Goal: Use online tool/utility

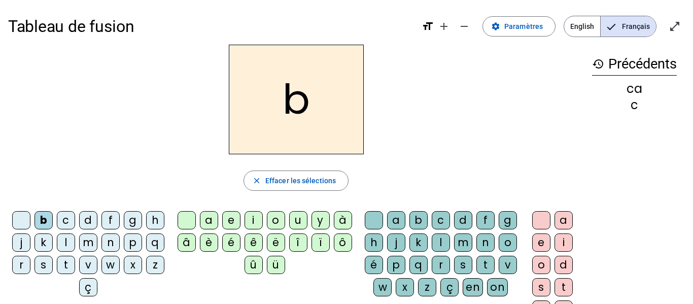
click at [209, 223] on div "a" at bounding box center [209, 220] width 18 height 18
click at [450, 242] on div "l" at bounding box center [440, 242] width 18 height 18
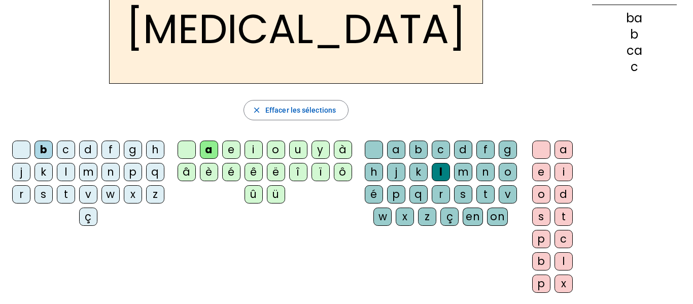
scroll to position [59, 0]
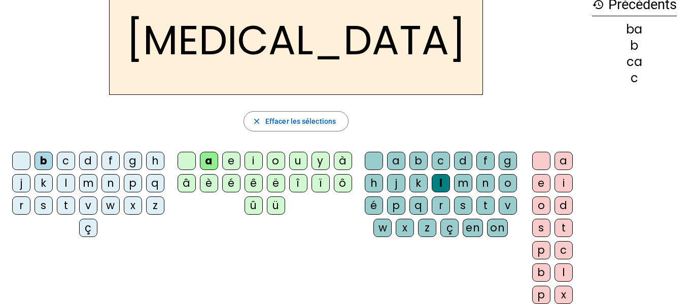
click at [450, 182] on div "l" at bounding box center [440, 183] width 18 height 18
click at [562, 274] on div "l" at bounding box center [563, 272] width 18 height 18
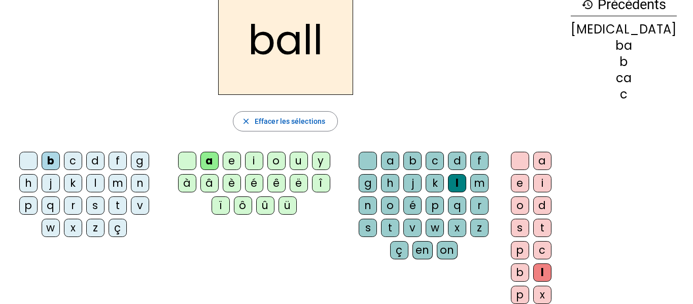
click at [529, 176] on div "e" at bounding box center [520, 183] width 18 height 18
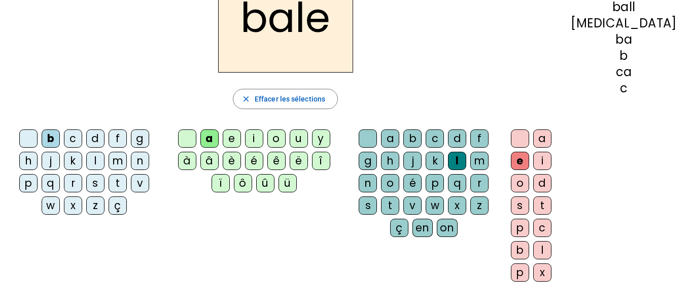
scroll to position [81, 0]
click at [325, 97] on span "Effacer les sélections" at bounding box center [289, 99] width 70 height 12
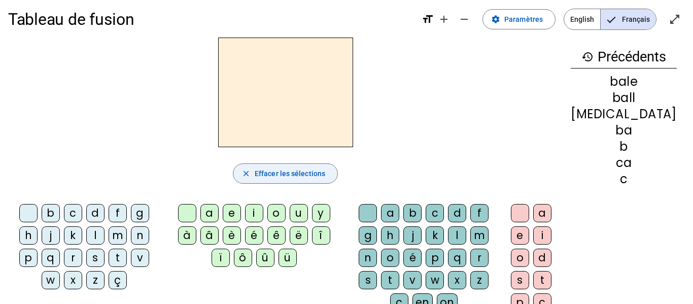
scroll to position [0, 0]
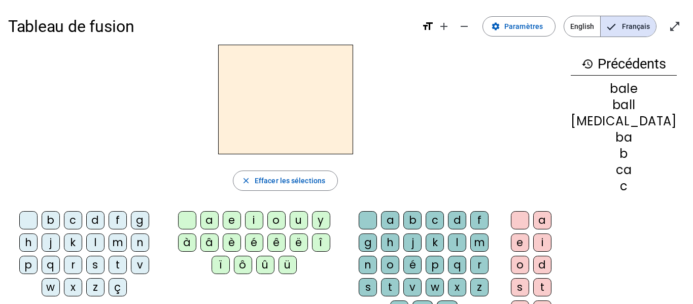
click at [53, 227] on div "b" at bounding box center [51, 220] width 18 height 18
click at [204, 225] on div "a" at bounding box center [209, 220] width 18 height 18
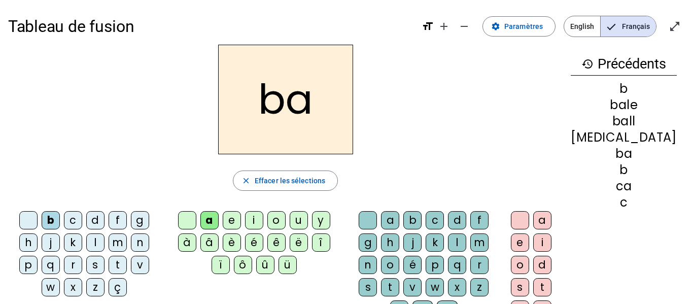
click at [466, 244] on div "l" at bounding box center [457, 242] width 18 height 18
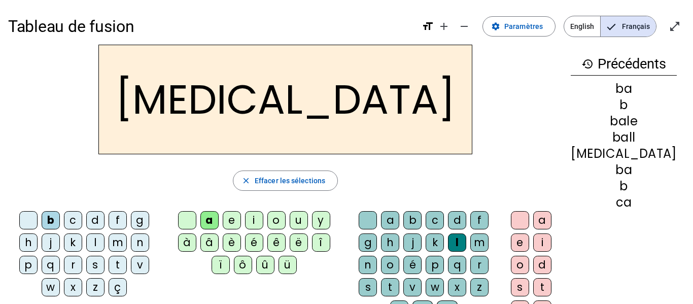
click at [488, 240] on div "m" at bounding box center [479, 242] width 18 height 18
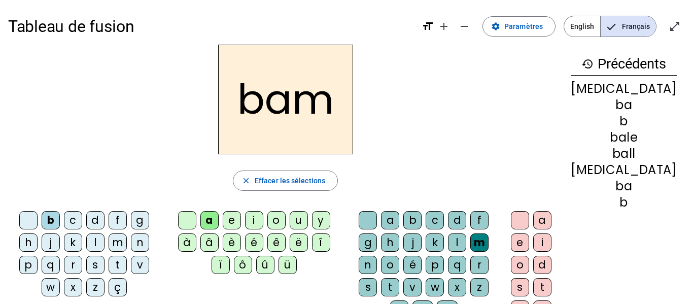
click at [234, 219] on div "e" at bounding box center [232, 220] width 18 height 18
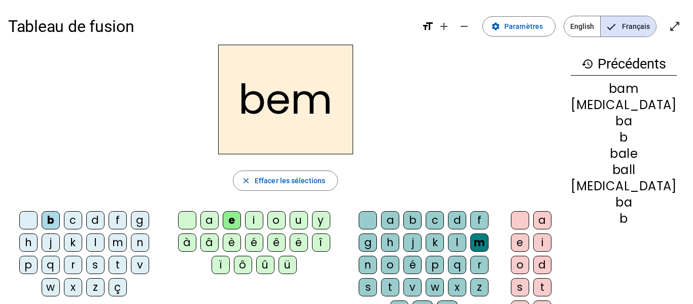
click at [122, 280] on div "ç" at bounding box center [117, 287] width 18 height 18
